Goal: Book appointment/travel/reservation

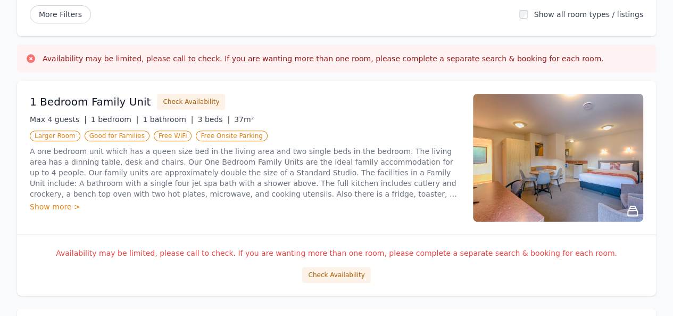
scroll to position [160, 0]
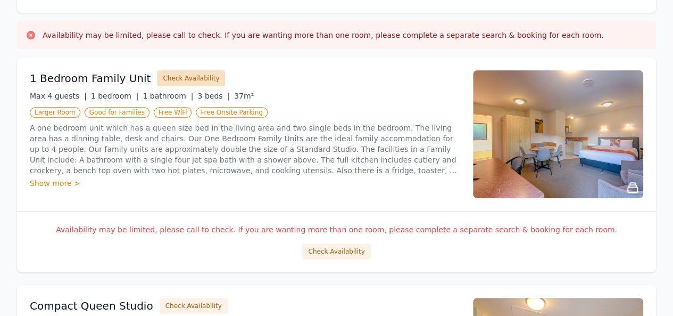
click at [181, 75] on button "Check Availability" at bounding box center [191, 78] width 68 height 16
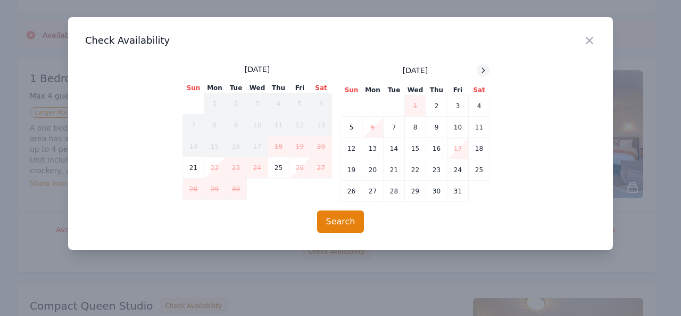
click at [484, 70] on icon at bounding box center [483, 70] width 3 height 5
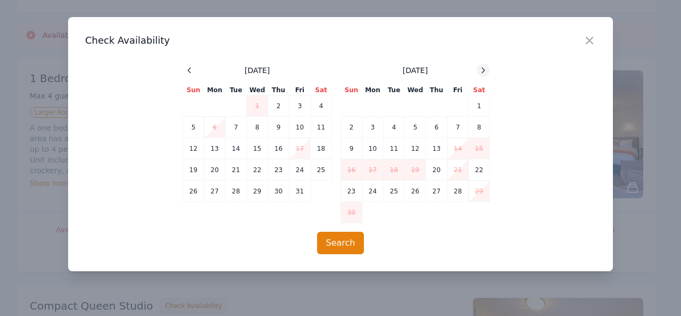
click at [484, 70] on icon at bounding box center [483, 70] width 3 height 5
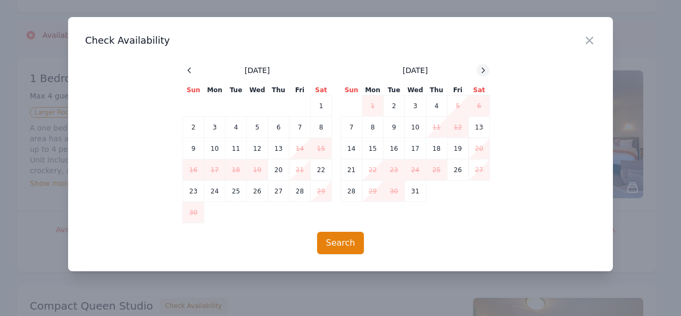
click at [484, 70] on icon at bounding box center [483, 70] width 3 height 5
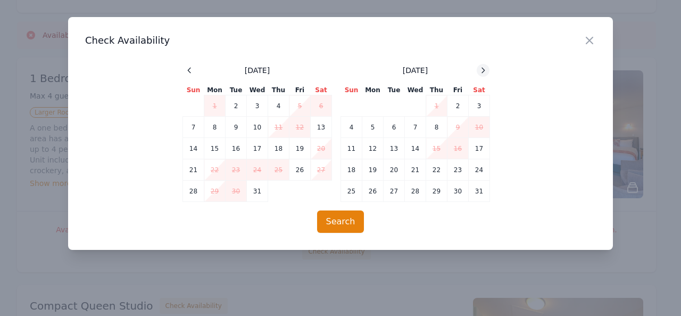
click at [484, 70] on icon at bounding box center [483, 70] width 3 height 5
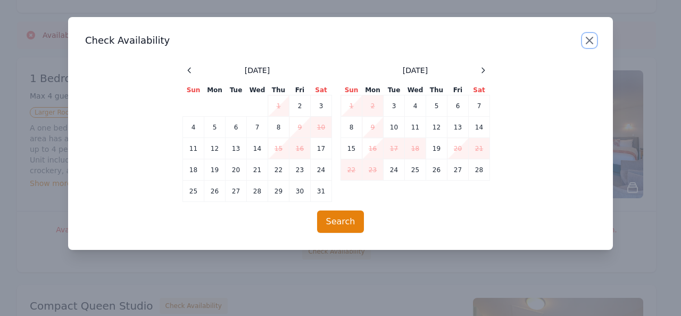
click at [590, 42] on icon "button" at bounding box center [589, 40] width 13 height 13
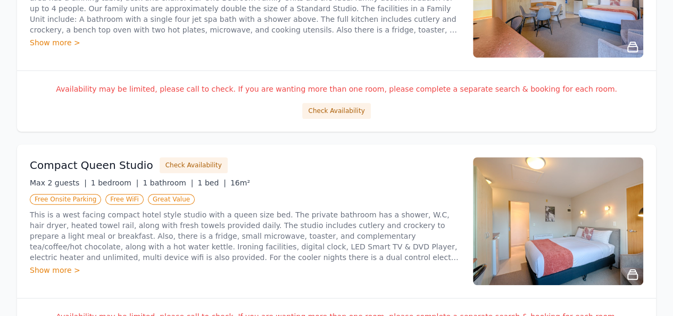
scroll to position [319, 0]
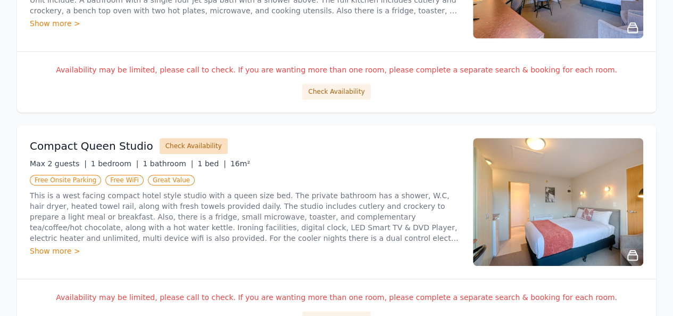
click at [168, 144] on button "Check Availability" at bounding box center [194, 146] width 68 height 16
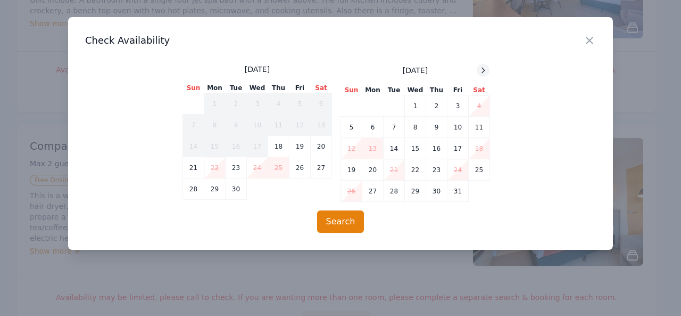
click at [488, 71] on icon at bounding box center [483, 70] width 9 height 9
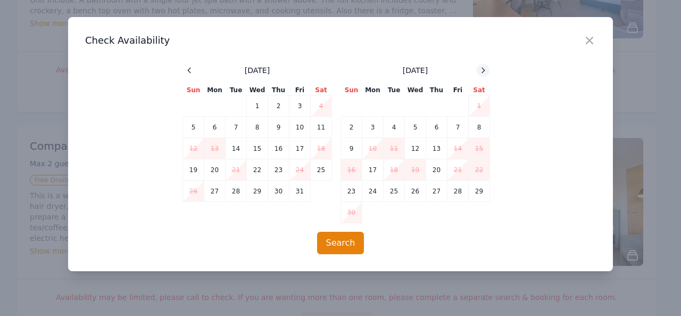
click at [488, 71] on icon at bounding box center [483, 70] width 9 height 9
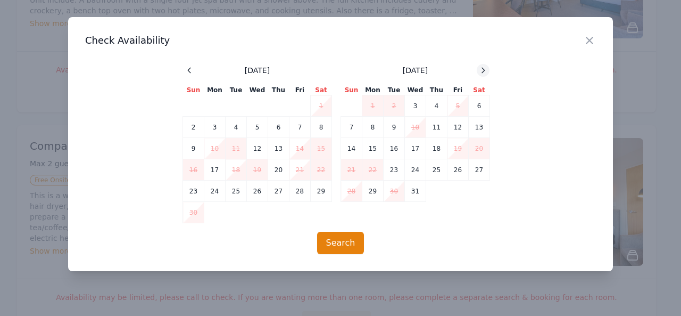
click at [488, 71] on icon at bounding box center [483, 70] width 9 height 9
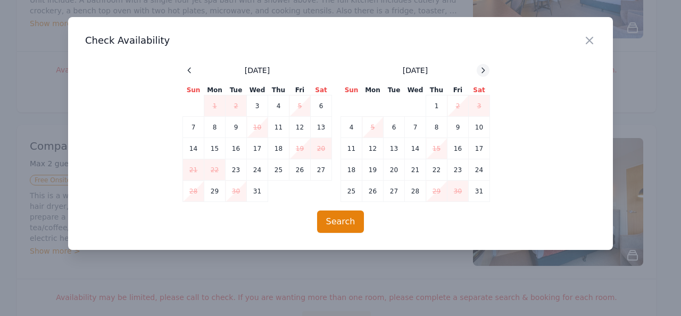
click at [479, 70] on icon at bounding box center [483, 70] width 9 height 9
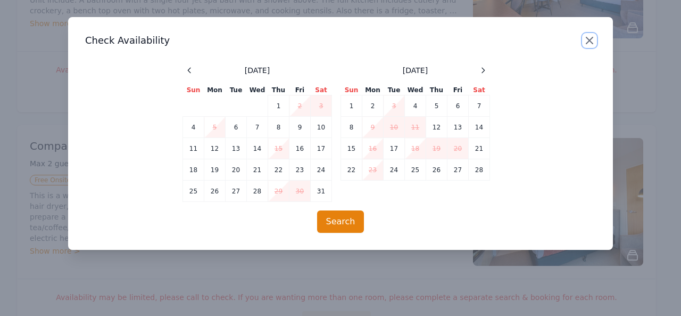
click at [586, 37] on icon "button" at bounding box center [589, 40] width 6 height 6
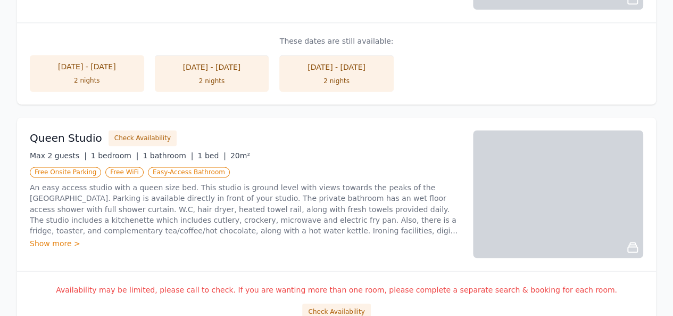
scroll to position [798, 0]
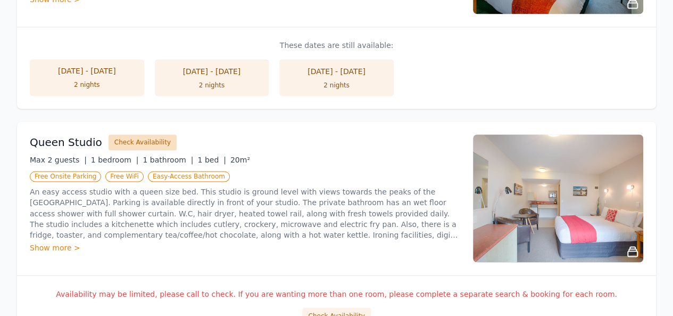
click at [137, 140] on button "Check Availability" at bounding box center [143, 142] width 68 height 16
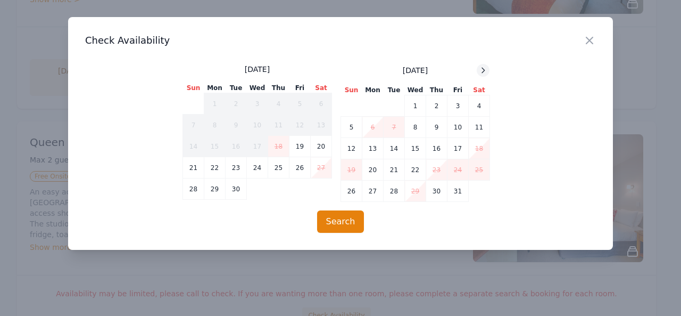
click at [483, 71] on icon at bounding box center [483, 70] width 9 height 9
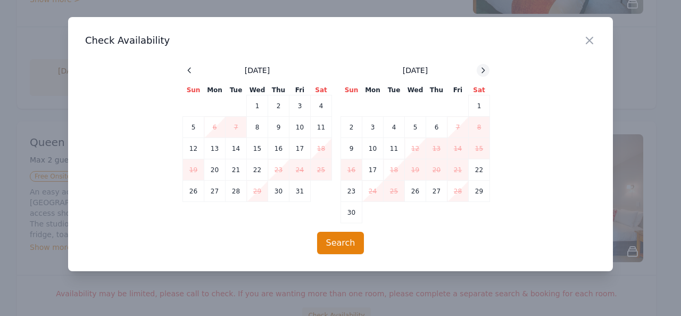
click at [483, 71] on icon at bounding box center [483, 70] width 9 height 9
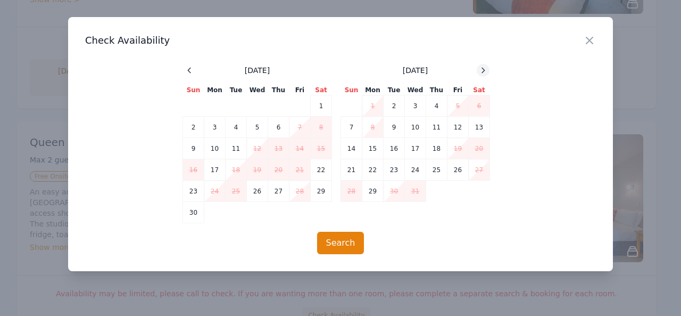
click at [483, 71] on icon at bounding box center [483, 70] width 9 height 9
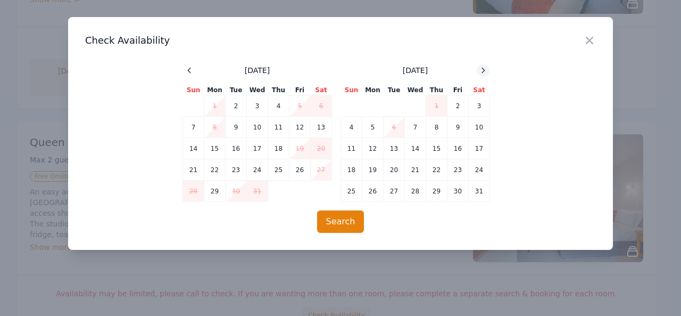
click at [483, 71] on icon at bounding box center [483, 70] width 9 height 9
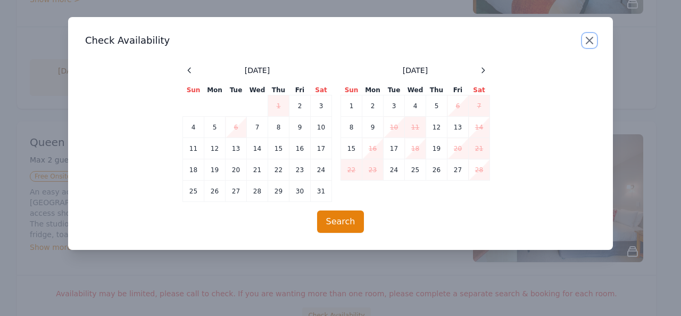
click at [589, 42] on icon "button" at bounding box center [589, 40] width 13 height 13
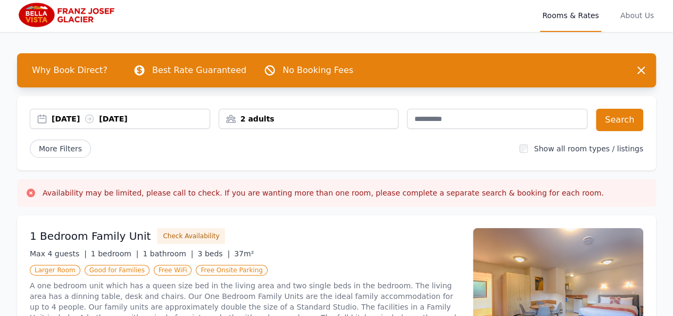
scroll to position [0, 0]
